Goal: Information Seeking & Learning: Learn about a topic

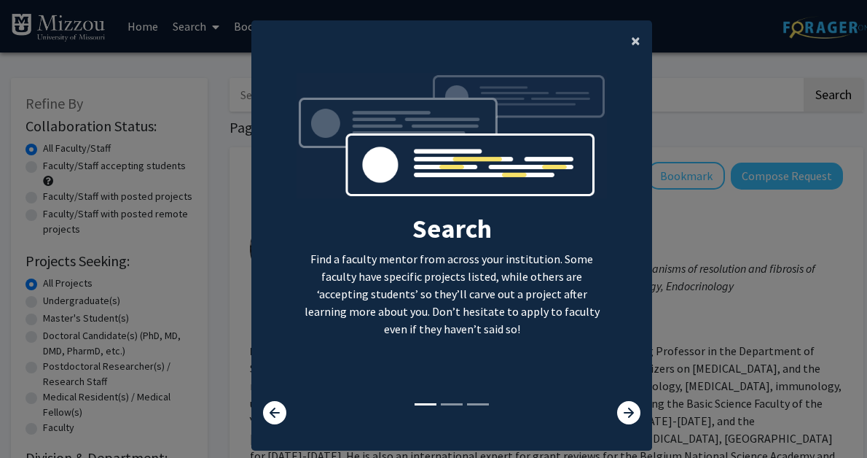
click at [639, 38] on span "×" at bounding box center [635, 40] width 9 height 23
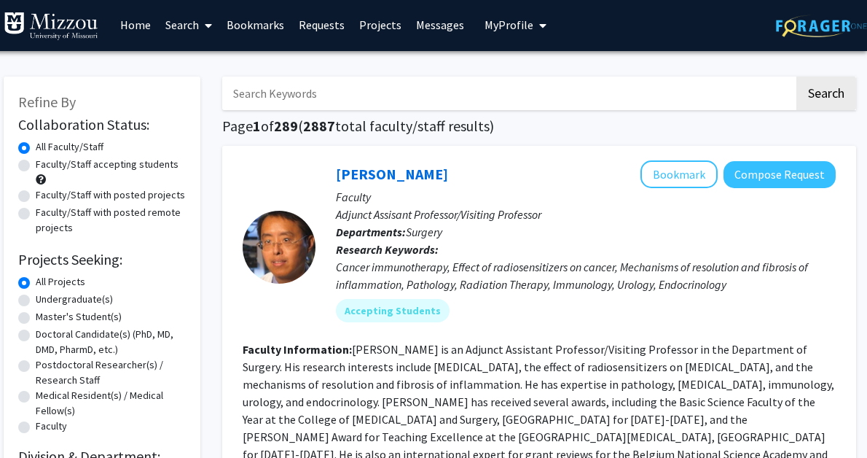
scroll to position [2, 7]
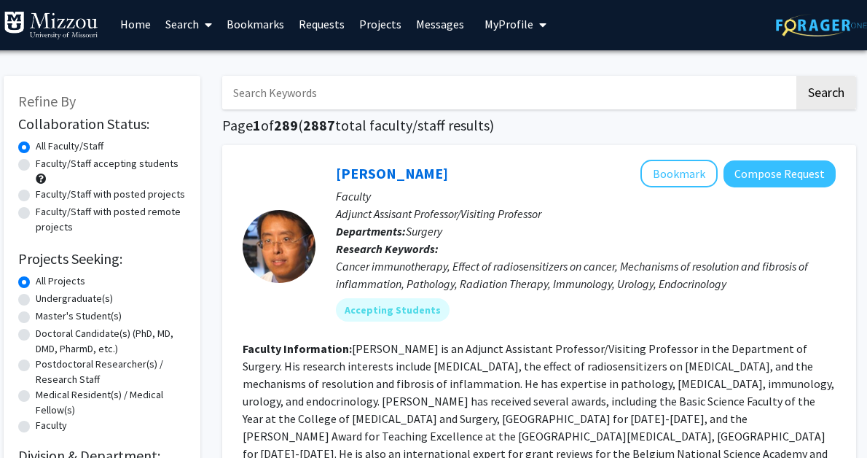
click at [388, 89] on input "Search Keywords" at bounding box center [508, 93] width 572 height 34
type input "hdfs"
click at [797, 76] on button "Search" at bounding box center [827, 93] width 60 height 34
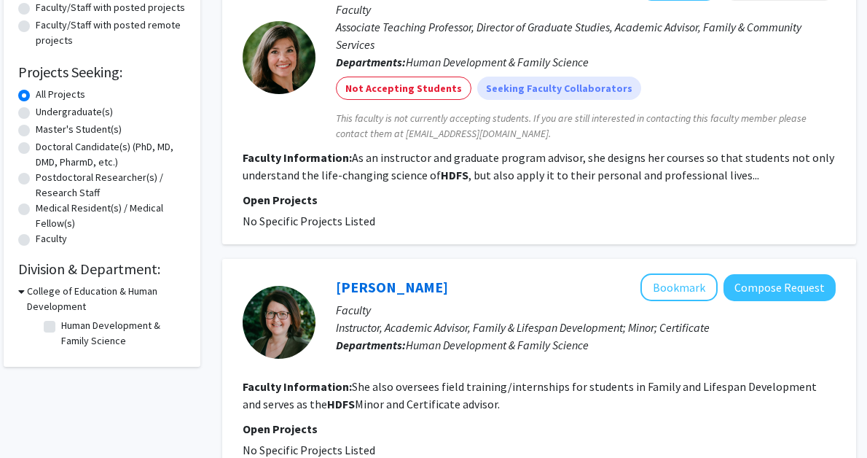
scroll to position [189, 7]
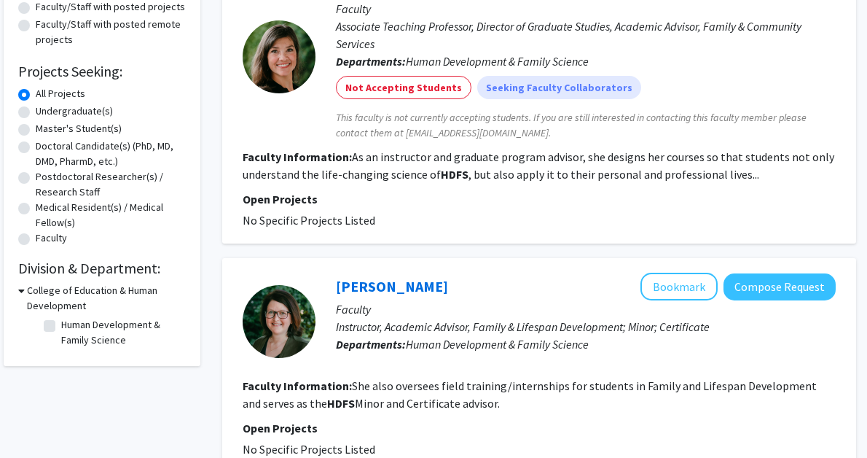
click at [36, 112] on label "Undergraduate(s)" at bounding box center [74, 110] width 77 height 15
click at [36, 112] on input "Undergraduate(s)" at bounding box center [40, 107] width 9 height 9
radio input "true"
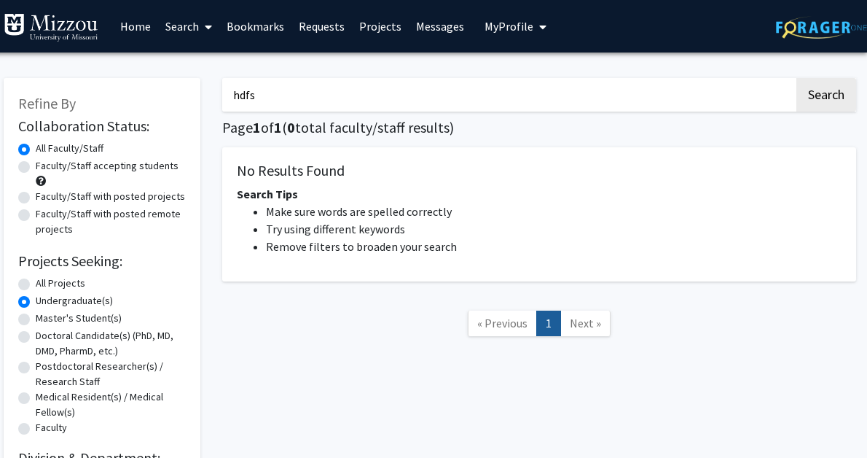
drag, startPoint x: 343, startPoint y: 110, endPoint x: 195, endPoint y: 94, distance: 149.5
click at [195, 94] on div "Refine By Collaboration Status: Collaboration Status All Faculty/Staff Collabor…" at bounding box center [430, 282] width 874 height 439
click at [797, 78] on button "Search" at bounding box center [827, 95] width 60 height 34
radio input "true"
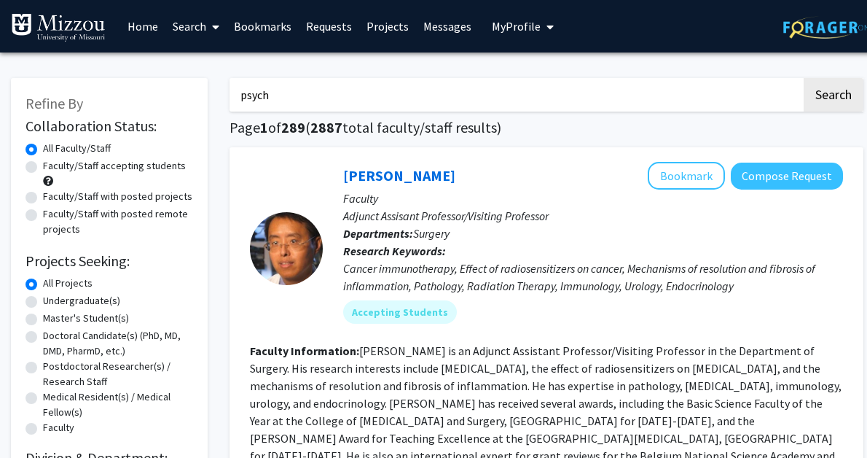
type input "psych"
click at [804, 78] on button "Search" at bounding box center [834, 95] width 60 height 34
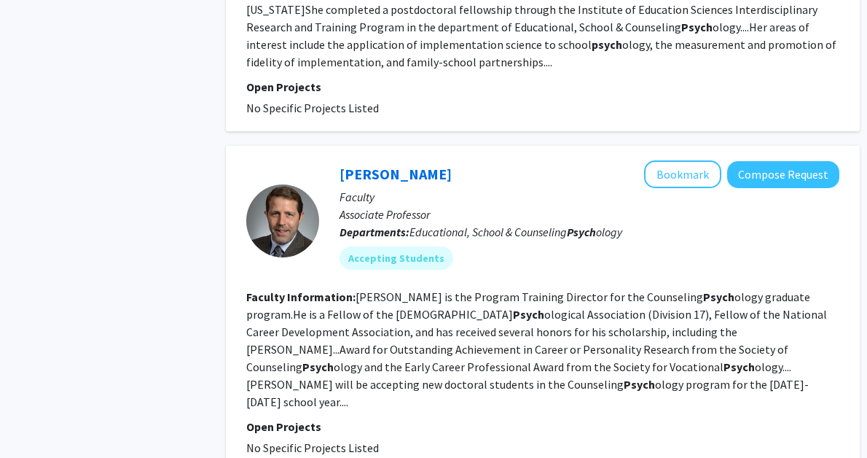
scroll to position [2808, 4]
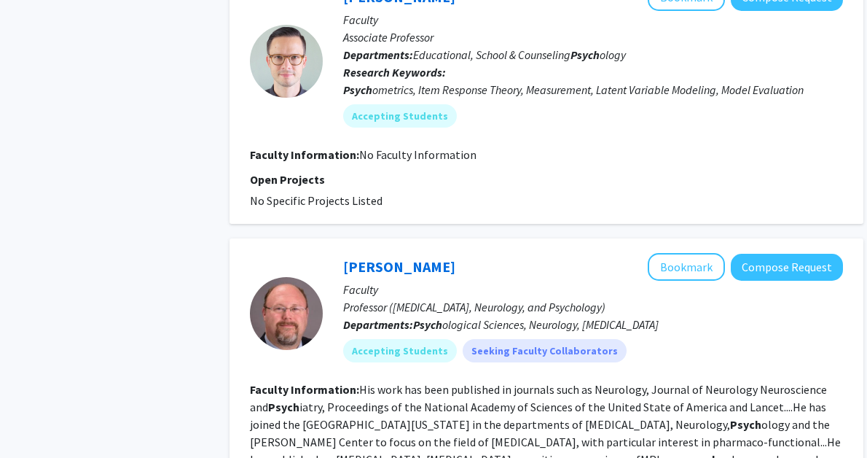
scroll to position [1074, 0]
